Goal: Transaction & Acquisition: Purchase product/service

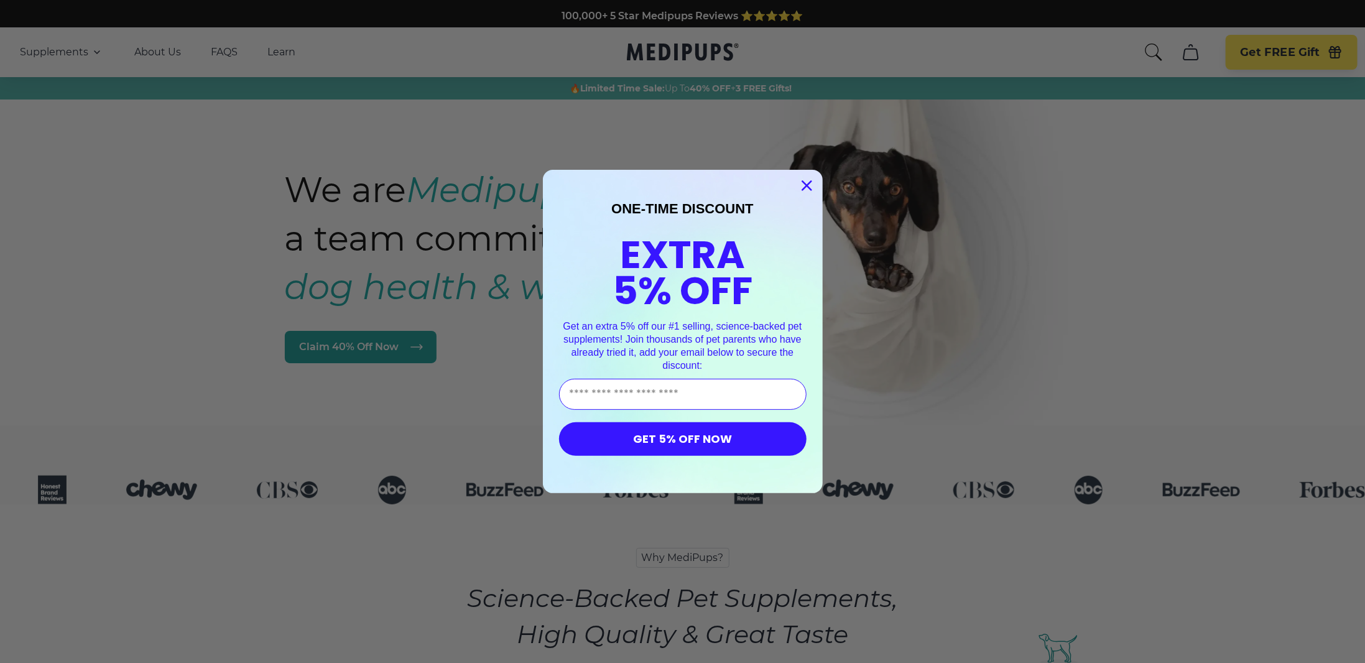
click at [802, 185] on icon "Close dialog" at bounding box center [806, 186] width 9 height 9
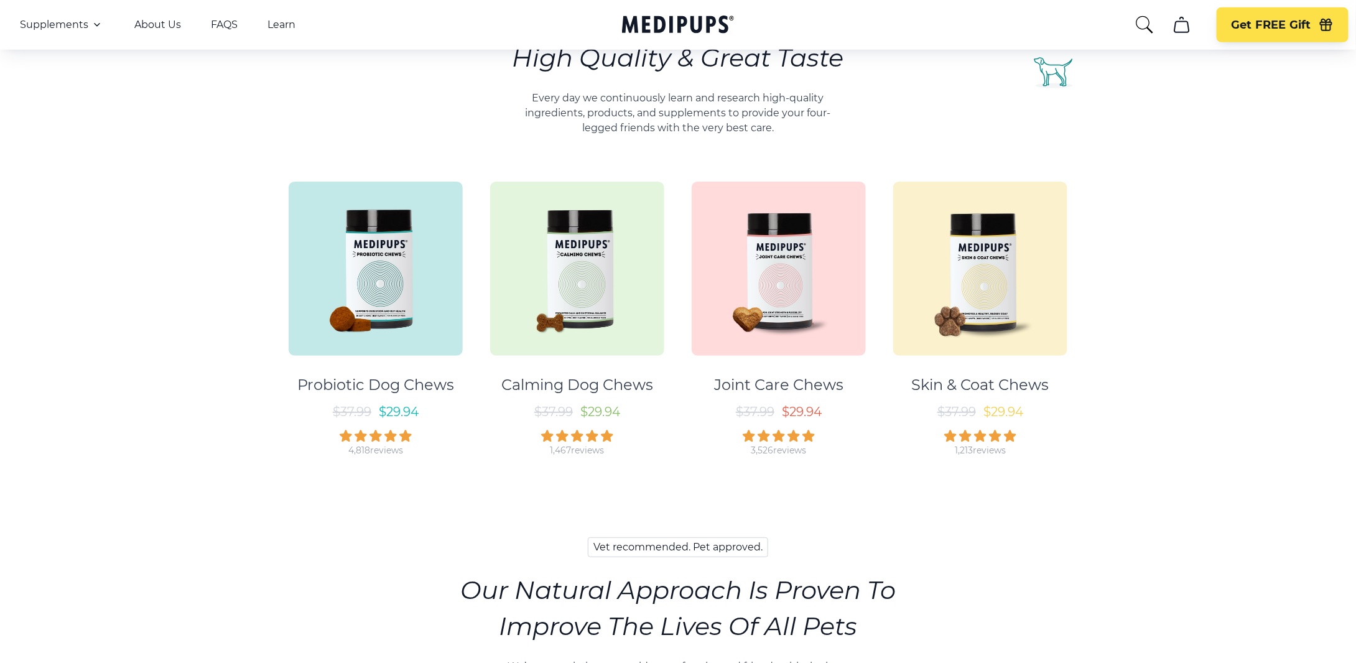
scroll to position [601, 0]
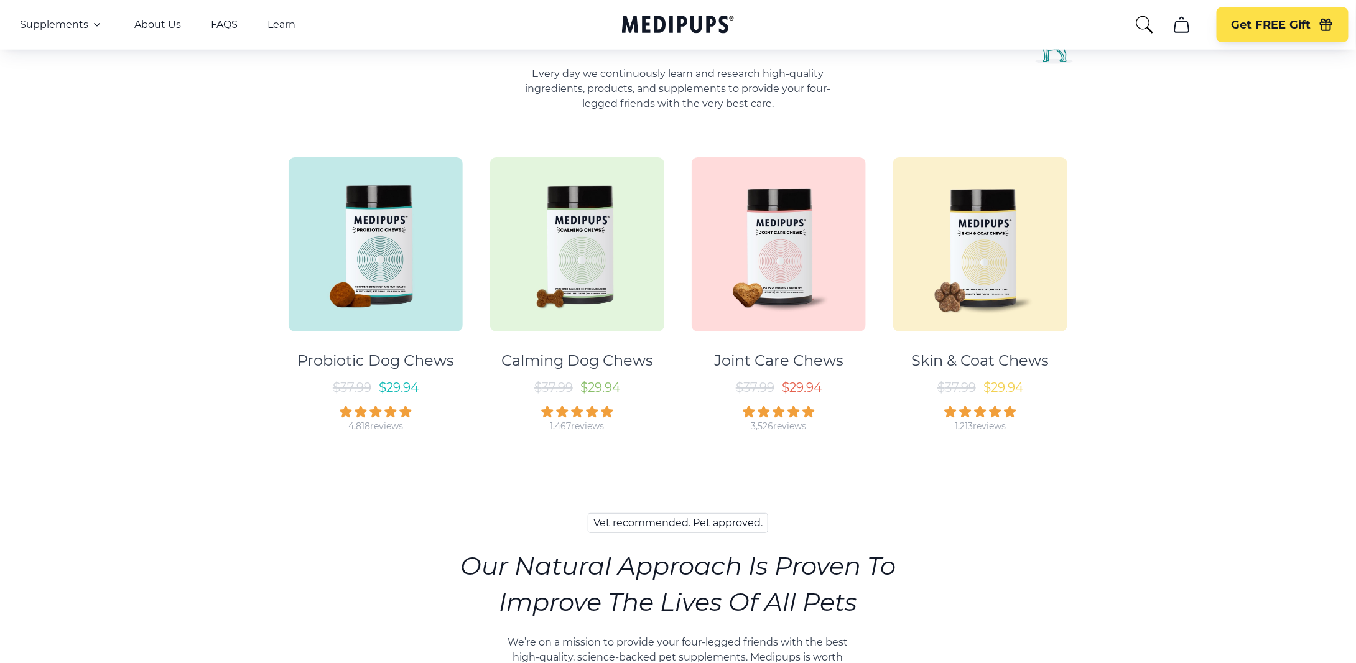
click at [570, 299] on img at bounding box center [577, 244] width 174 height 174
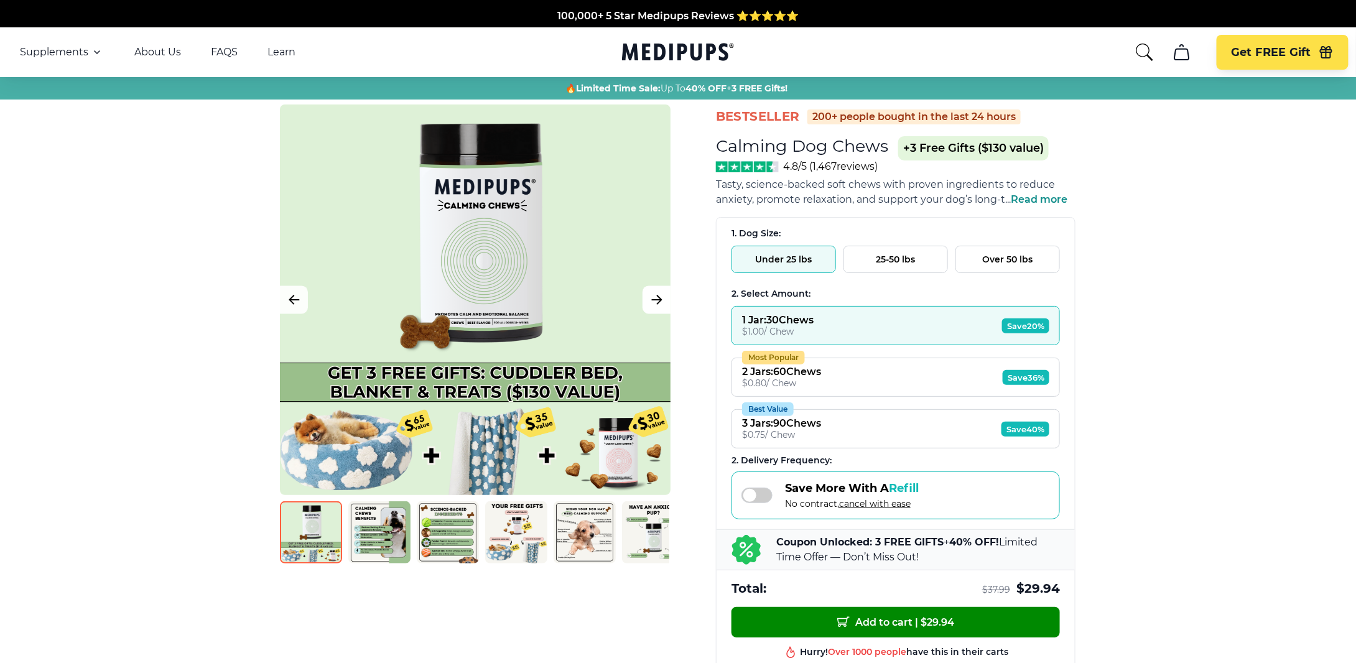
click at [664, 300] on button "Next Image" at bounding box center [657, 300] width 28 height 28
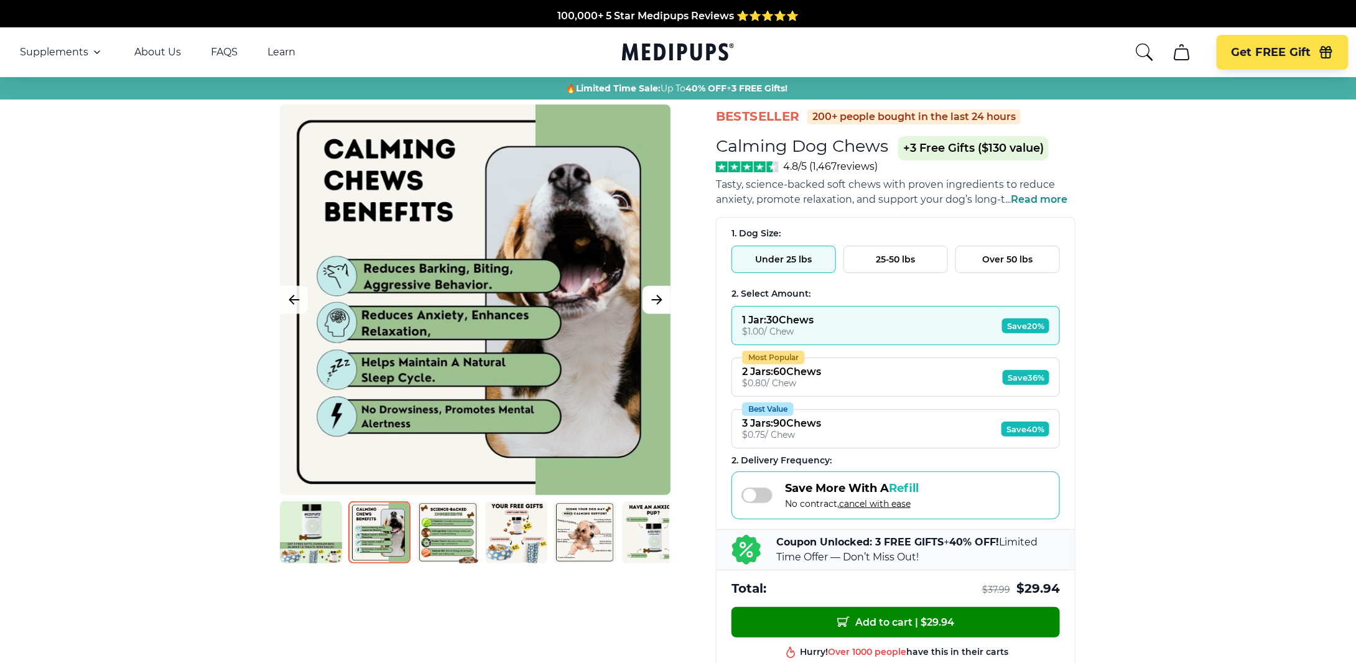
click at [659, 300] on icon "Next Image" at bounding box center [656, 300] width 15 height 16
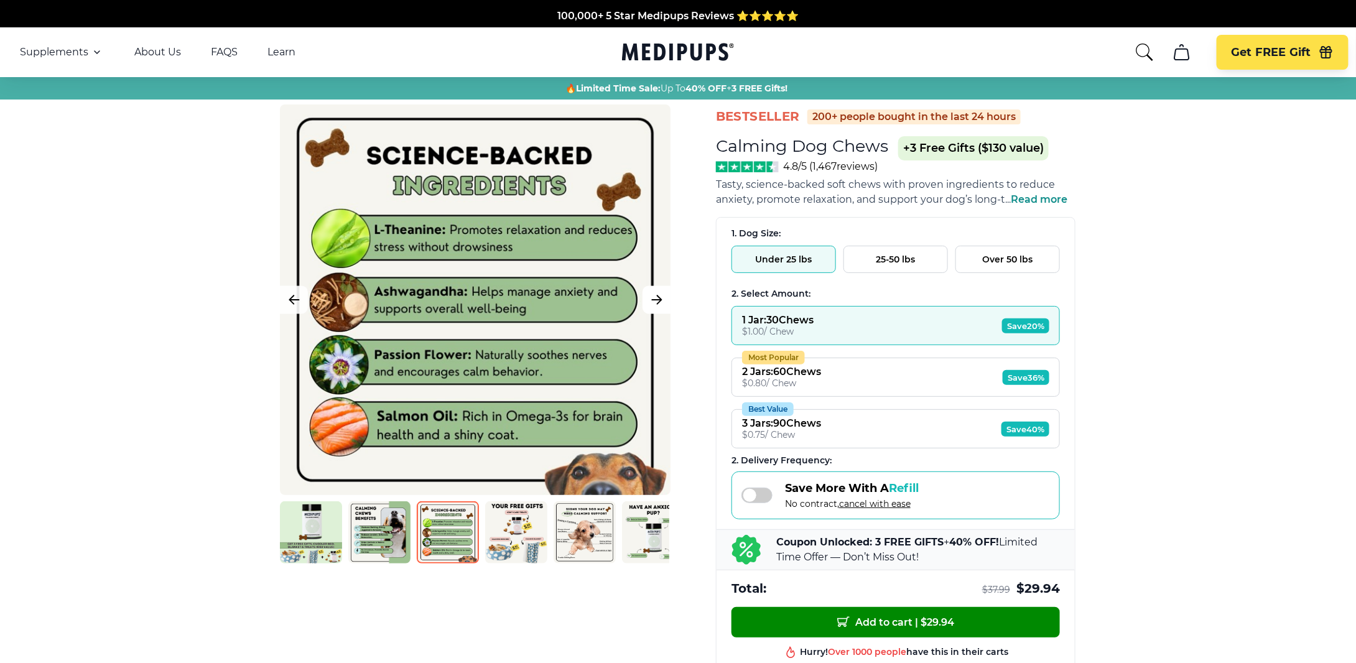
click at [659, 300] on icon "Next Image" at bounding box center [656, 300] width 15 height 16
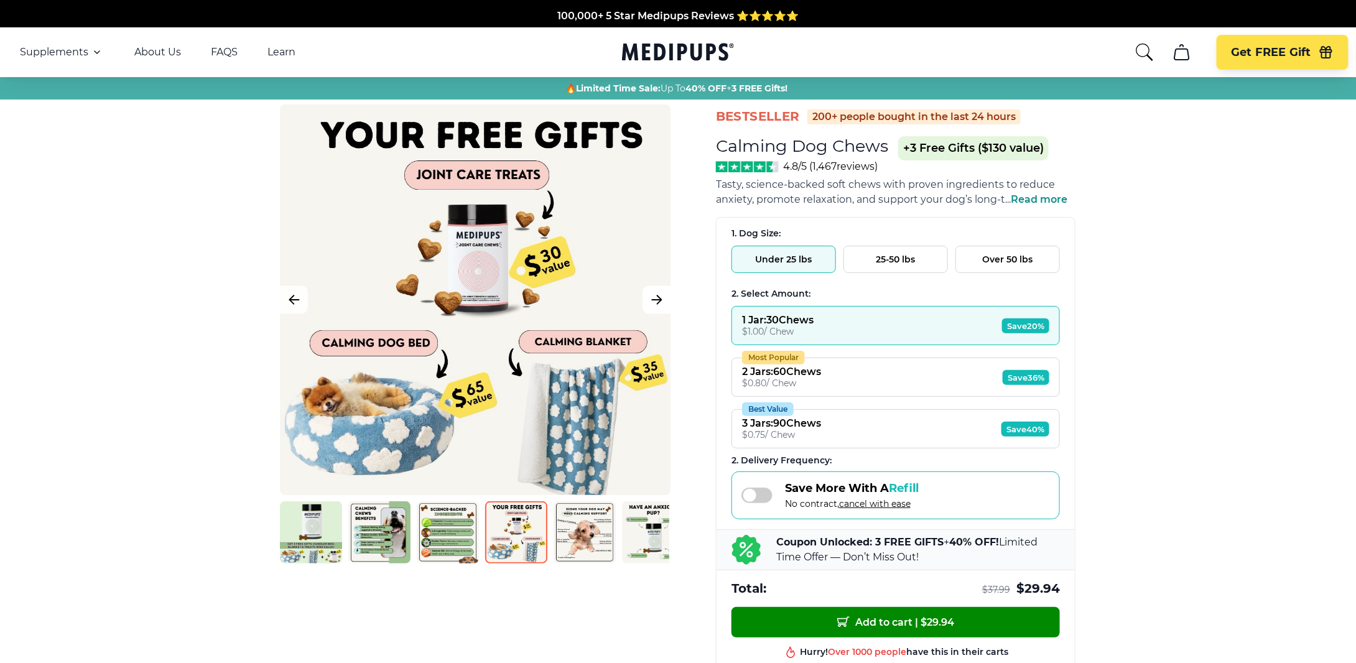
click at [659, 300] on icon "Next Image" at bounding box center [656, 300] width 15 height 16
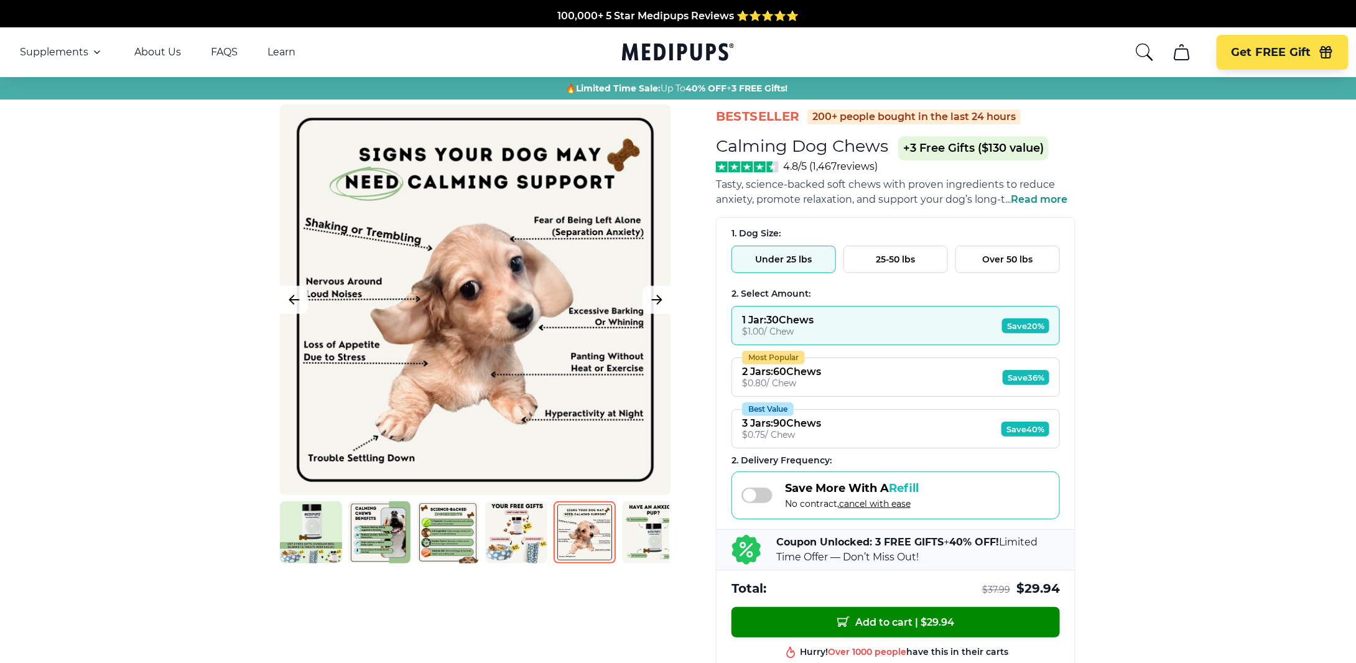
click at [1041, 203] on span "Read more" at bounding box center [1039, 199] width 57 height 12
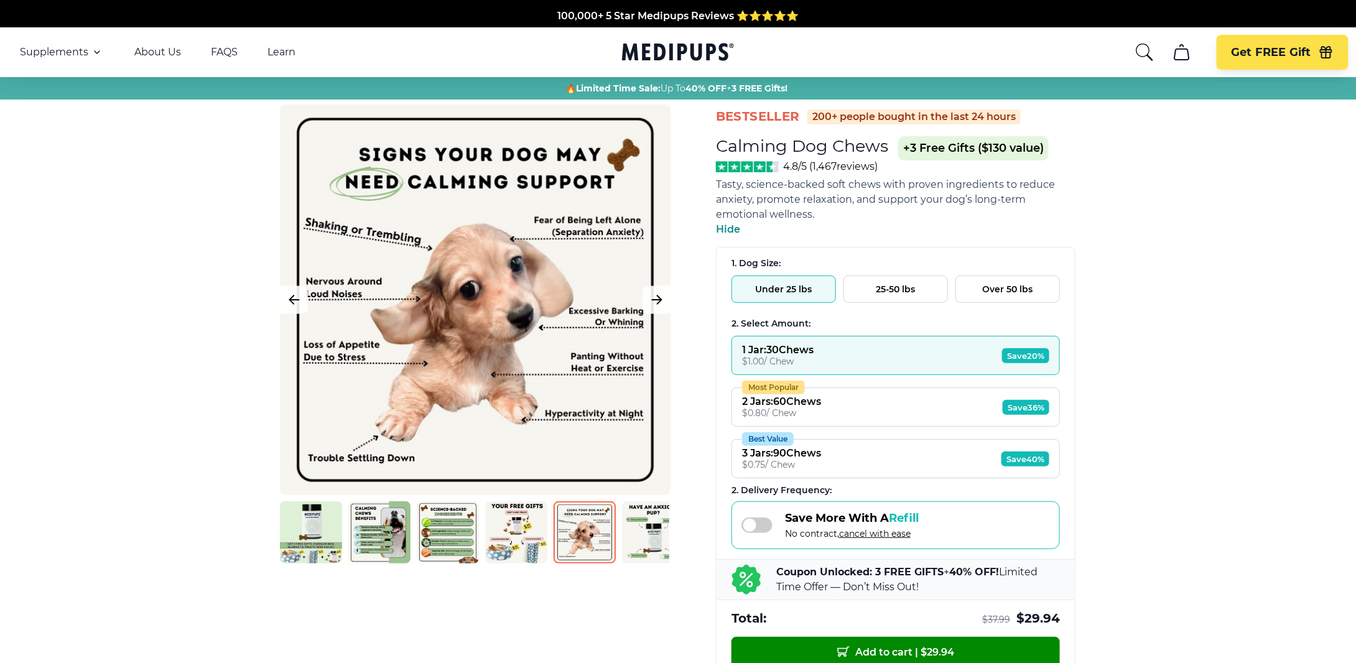
drag, startPoint x: 134, startPoint y: 277, endPoint x: 150, endPoint y: 271, distance: 17.3
